Goal: Task Accomplishment & Management: Manage account settings

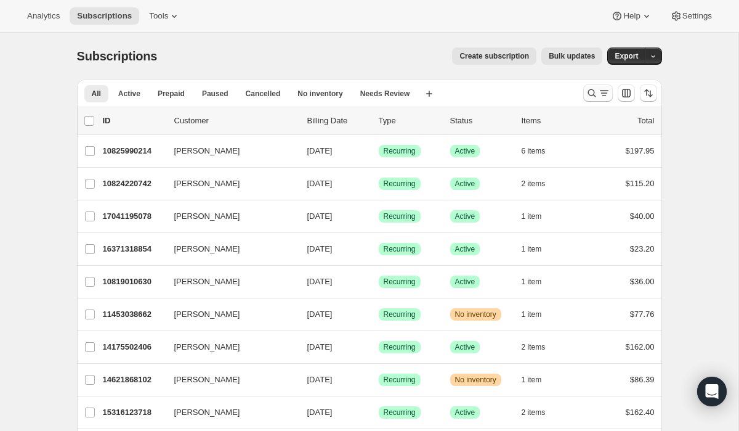
click at [596, 94] on icon "Search and filter results" at bounding box center [592, 93] width 12 height 12
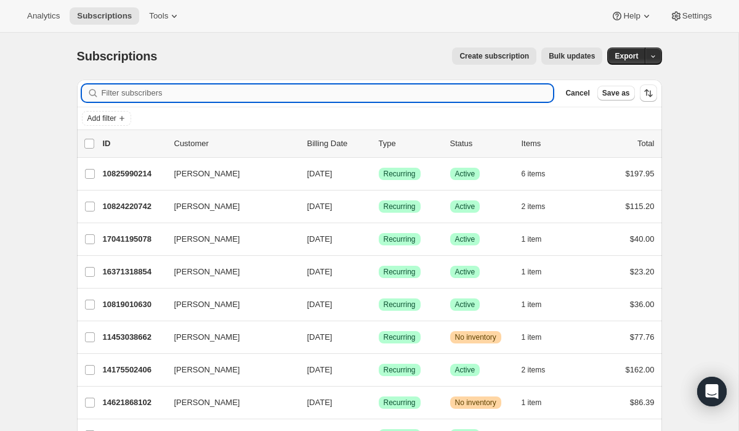
paste input "[EMAIL_ADDRESS][DOMAIN_NAME]"
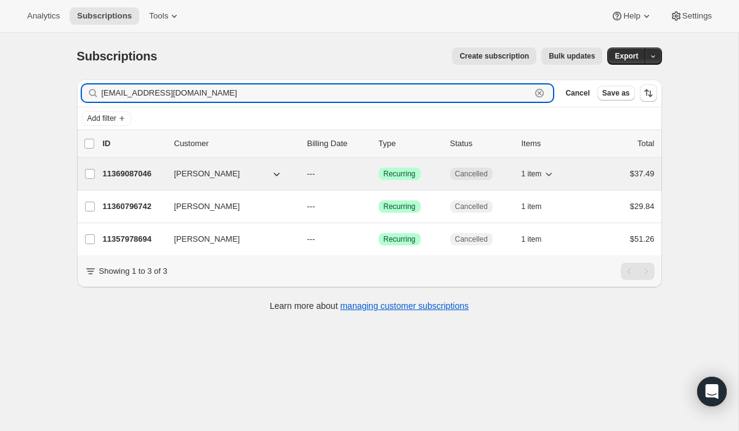
type input "[EMAIL_ADDRESS][DOMAIN_NAME]"
click at [205, 175] on span "[PERSON_NAME]" at bounding box center [207, 174] width 66 height 12
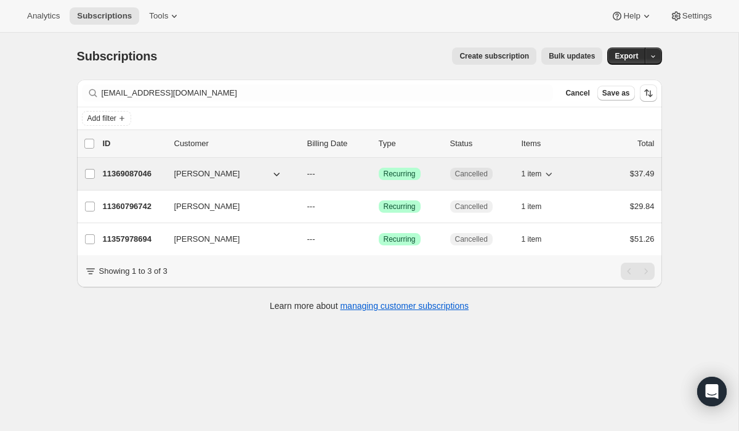
click at [150, 170] on p "11369087046" at bounding box center [134, 174] width 62 height 12
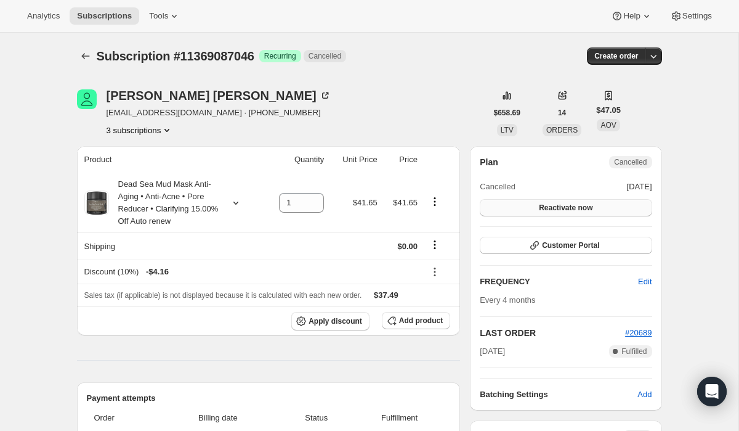
click at [560, 212] on span "Reactivate now" at bounding box center [566, 208] width 54 height 10
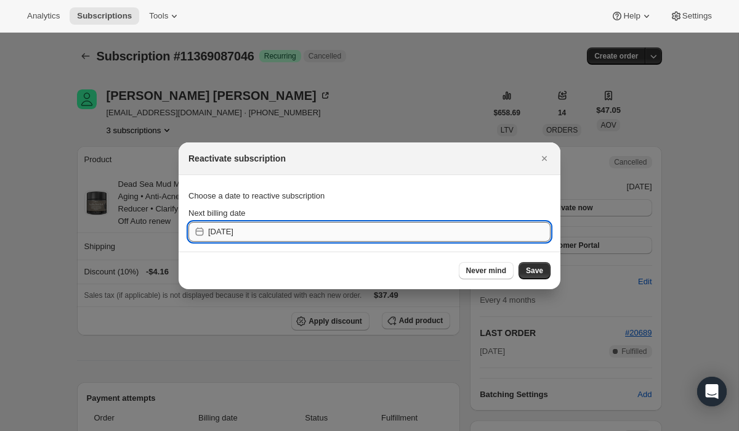
click at [241, 230] on input "[DATE]" at bounding box center [379, 232] width 343 height 20
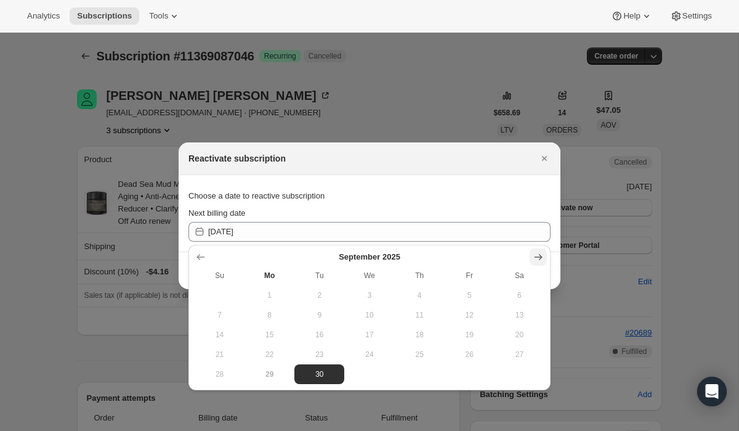
click at [543, 258] on icon "Show next month, October 2025" at bounding box center [538, 257] width 12 height 12
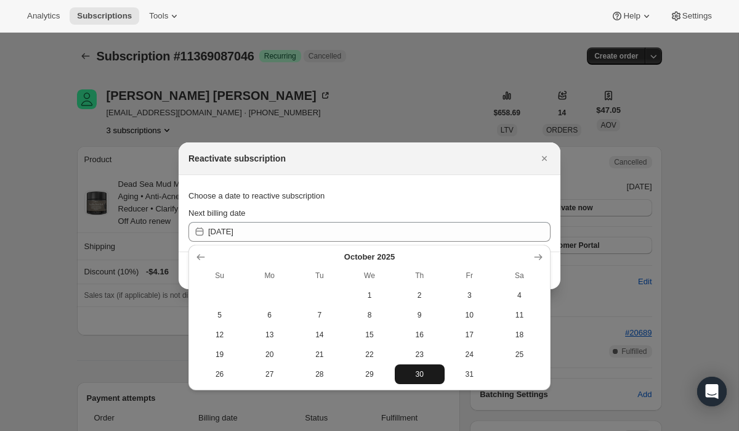
click at [426, 372] on span "30" at bounding box center [420, 374] width 40 height 10
type input "[DATE]"
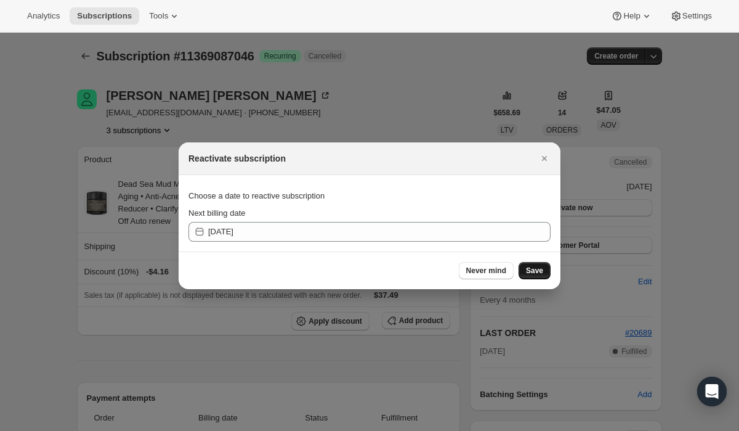
click at [541, 270] on span "Save" at bounding box center [534, 271] width 17 height 10
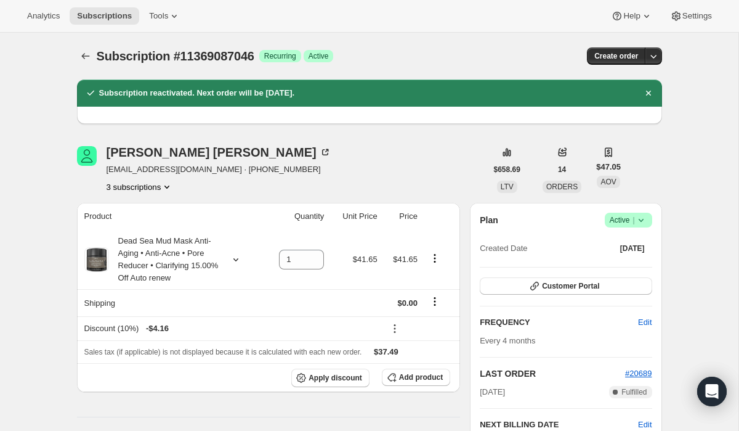
click at [139, 183] on button "3 subscriptions" at bounding box center [140, 187] width 67 height 12
click at [137, 227] on span "11360796742" at bounding box center [120, 230] width 49 height 9
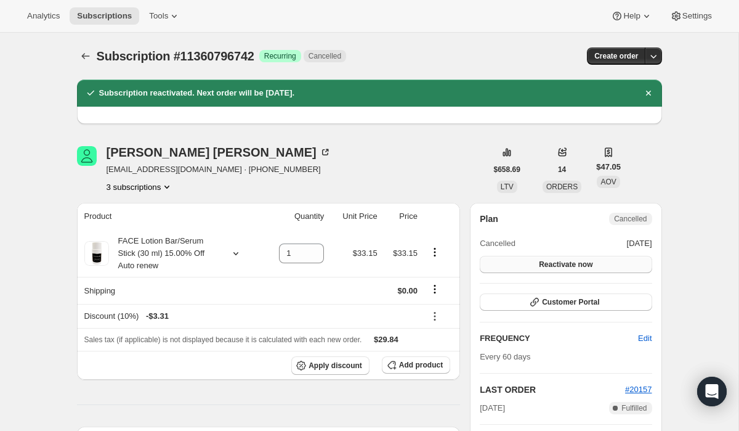
click at [560, 264] on span "Reactivate now" at bounding box center [566, 264] width 54 height 10
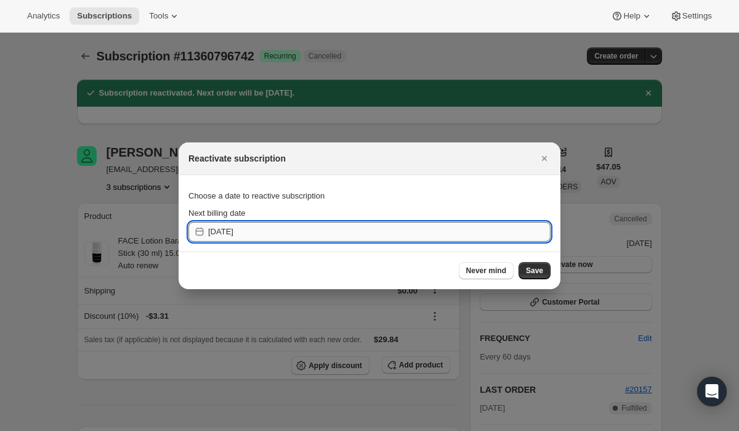
click at [420, 232] on input "[DATE]" at bounding box center [379, 232] width 343 height 20
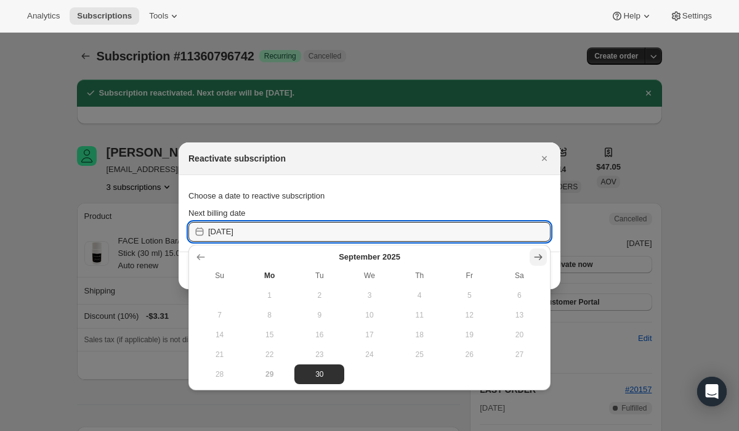
click at [537, 258] on icon "Show next month, October 2025" at bounding box center [538, 257] width 12 height 12
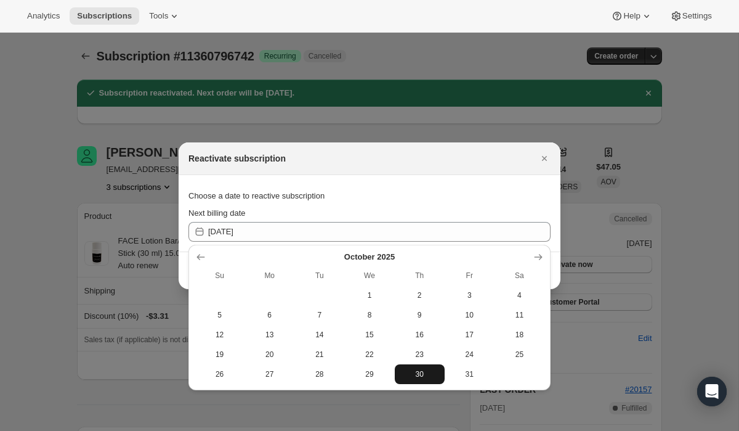
click at [424, 373] on span "30" at bounding box center [420, 374] width 40 height 10
type input "[DATE]"
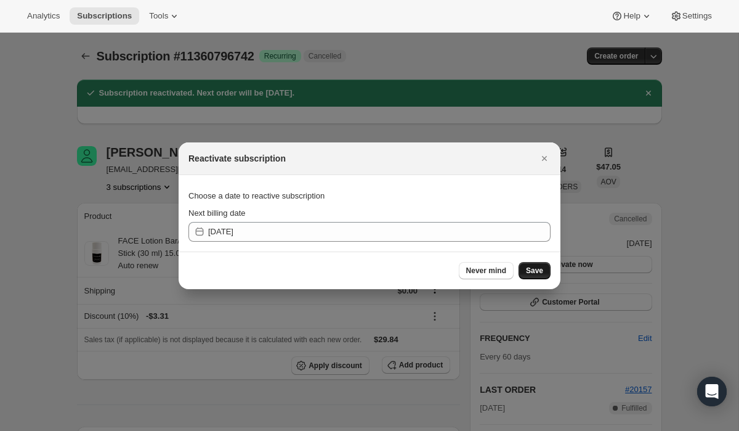
click at [545, 270] on button "Save" at bounding box center [535, 270] width 32 height 17
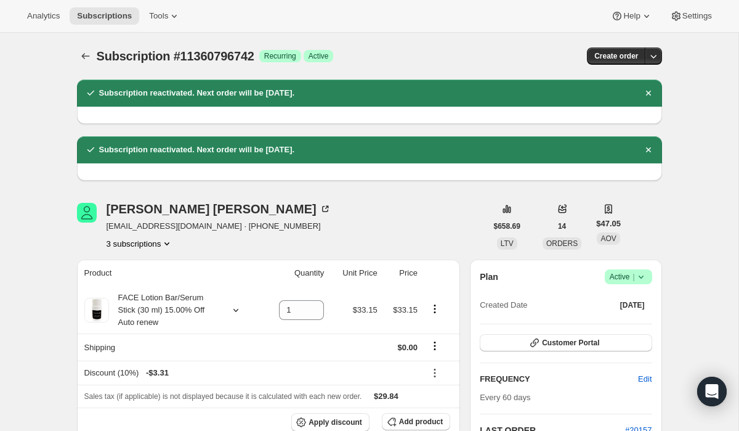
click at [139, 246] on button "3 subscriptions" at bounding box center [140, 243] width 67 height 12
click at [145, 310] on span "11369087046" at bounding box center [121, 308] width 49 height 9
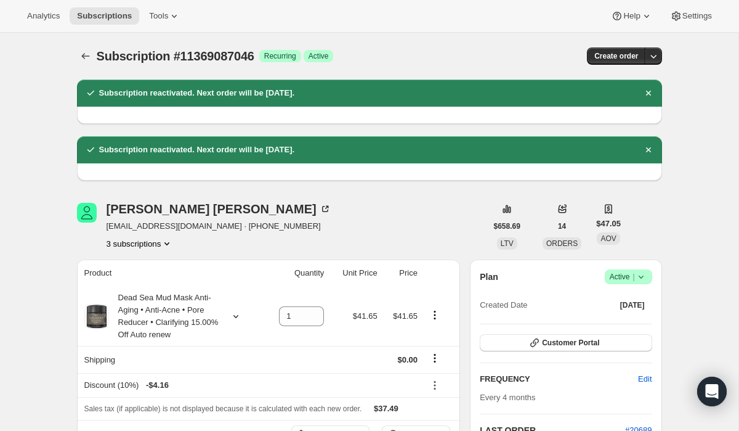
click at [158, 245] on button "3 subscriptions" at bounding box center [140, 243] width 67 height 12
click at [156, 270] on span "11357978694" at bounding box center [139, 267] width 86 height 12
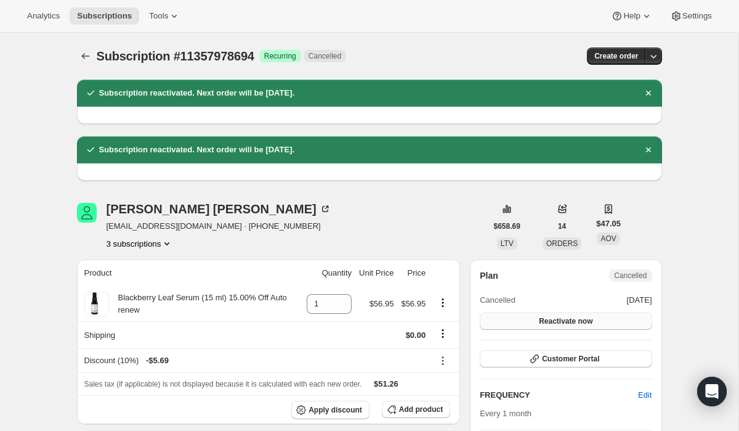
click at [561, 320] on span "Reactivate now" at bounding box center [566, 321] width 54 height 10
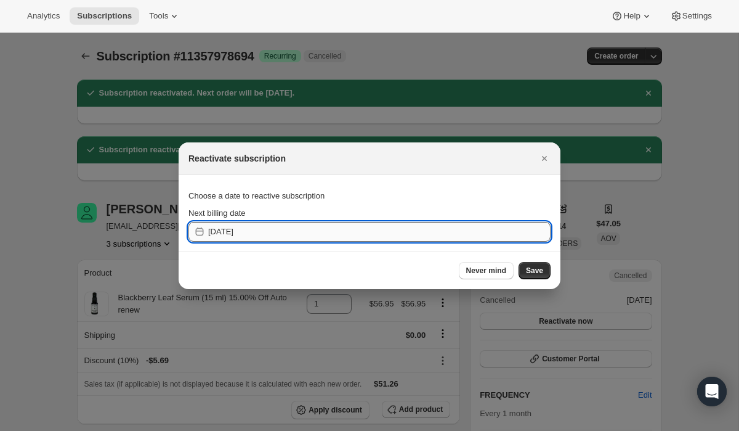
click at [519, 235] on input "[DATE]" at bounding box center [379, 232] width 343 height 20
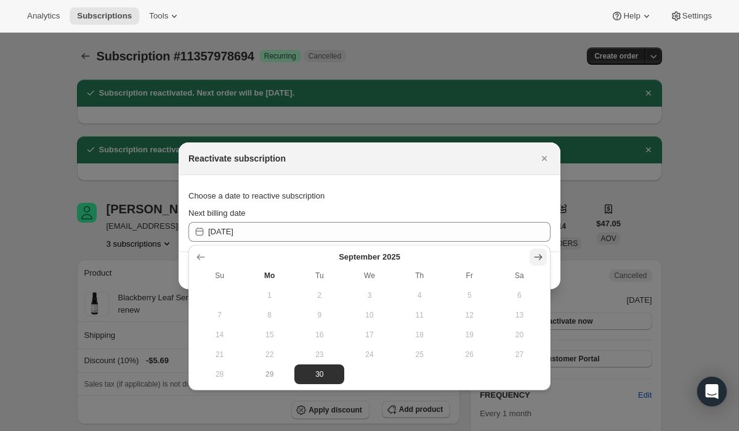
click at [540, 256] on icon "Show next month, October 2025" at bounding box center [539, 257] width 8 height 6
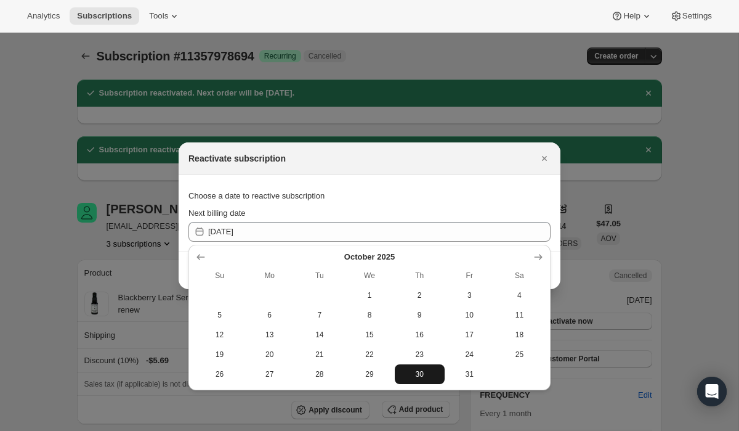
click at [417, 367] on button "30" at bounding box center [420, 374] width 50 height 20
type input "[DATE]"
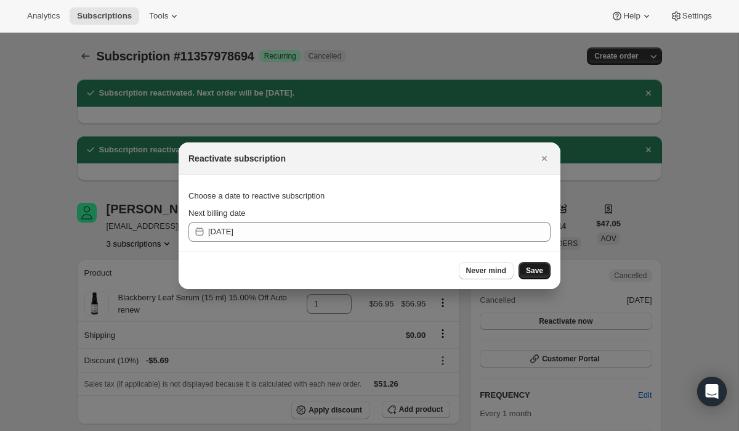
click at [535, 264] on button "Save" at bounding box center [535, 270] width 32 height 17
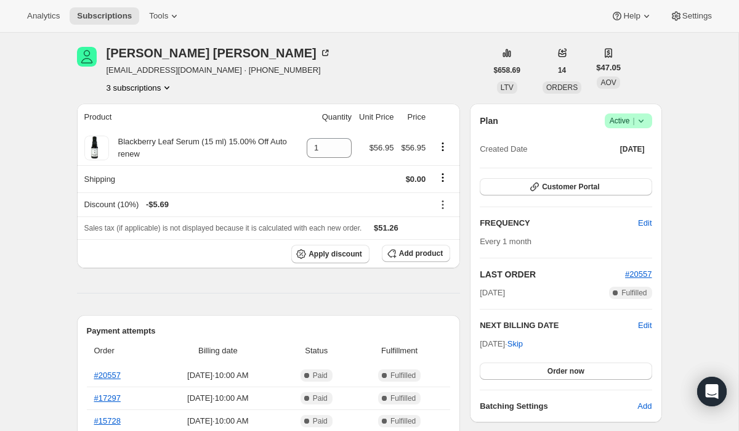
scroll to position [214, 0]
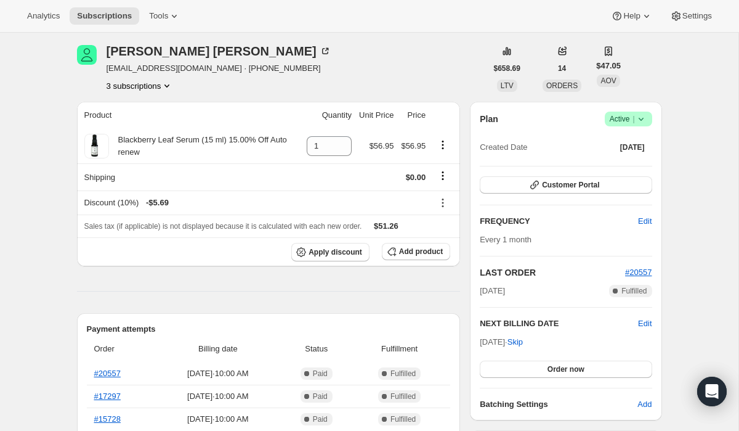
click at [144, 85] on button "3 subscriptions" at bounding box center [140, 85] width 67 height 12
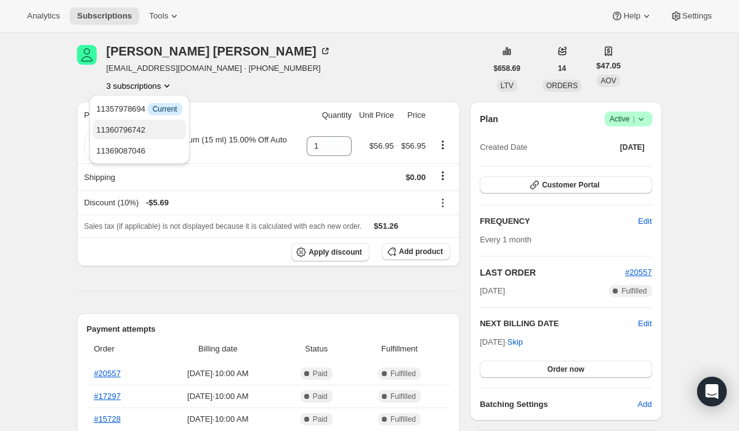
click at [146, 129] on span "11360796742" at bounding box center [121, 129] width 49 height 9
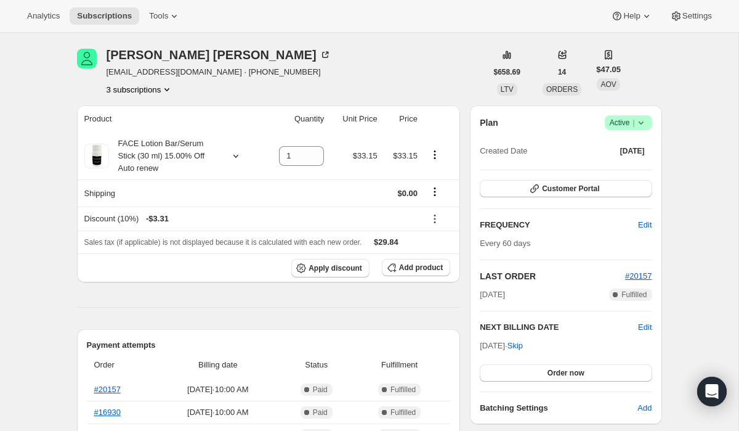
scroll to position [214, 0]
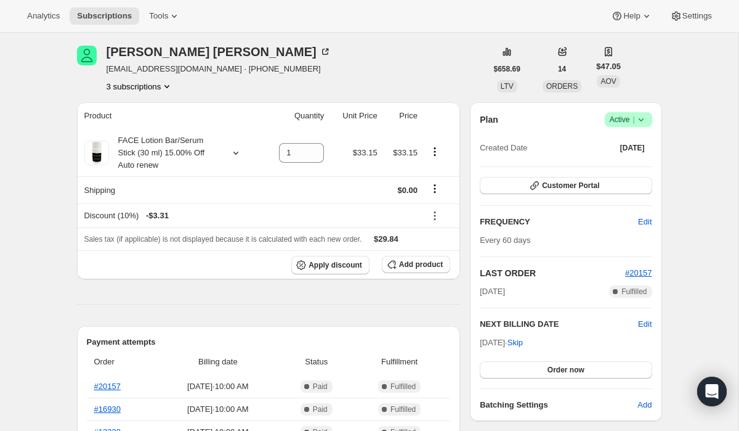
click at [158, 87] on button "3 subscriptions" at bounding box center [140, 86] width 67 height 12
click at [163, 151] on span "11369087046" at bounding box center [140, 151] width 86 height 12
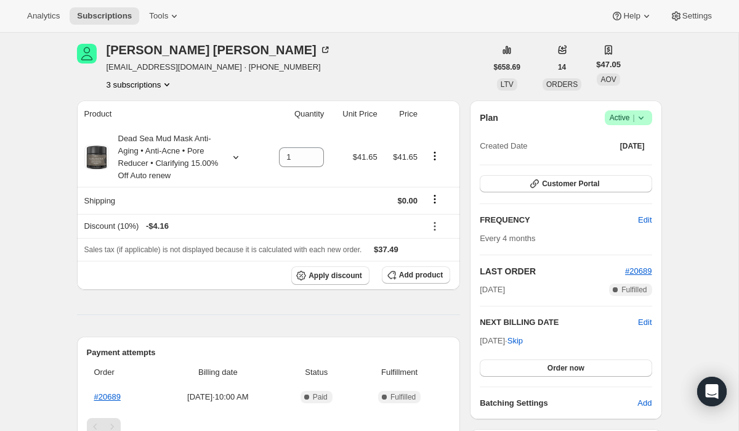
scroll to position [218, 0]
